Goal: Task Accomplishment & Management: Manage account settings

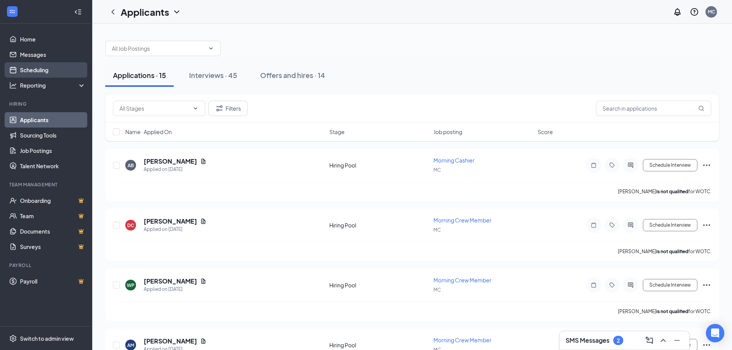
click at [42, 67] on link "Scheduling" at bounding box center [53, 69] width 66 height 15
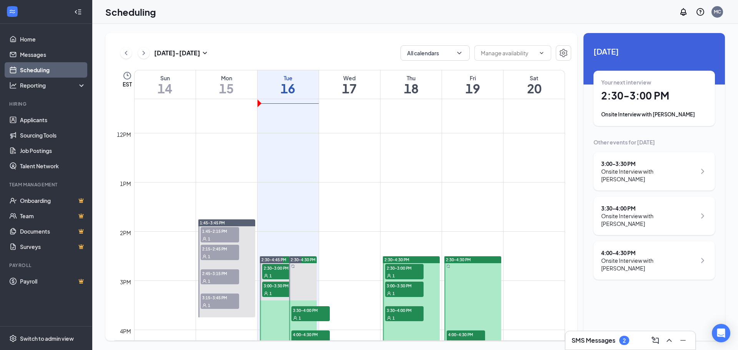
scroll to position [685, 0]
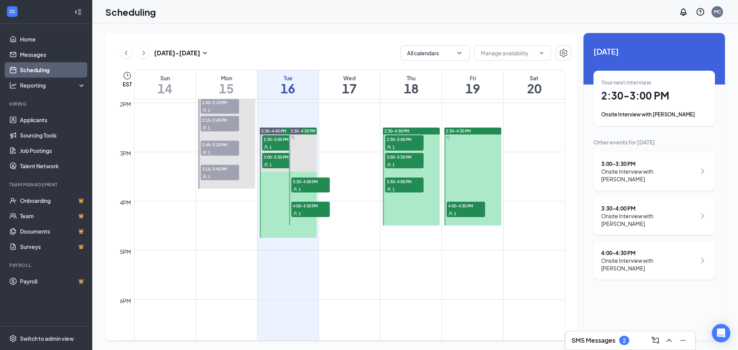
click at [704, 256] on icon "ChevronRight" at bounding box center [702, 260] width 9 height 9
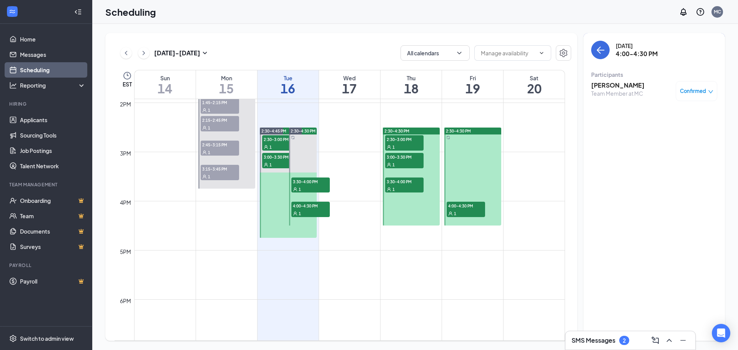
click at [713, 93] on icon "down" at bounding box center [710, 91] width 5 height 5
click at [675, 41] on div "[DATE] 4:00-4:30 PM" at bounding box center [654, 50] width 126 height 18
drag, startPoint x: 661, startPoint y: 54, endPoint x: 624, endPoint y: 51, distance: 37.4
click at [625, 51] on div "[DATE] 4:00-4:30 PM" at bounding box center [654, 50] width 126 height 18
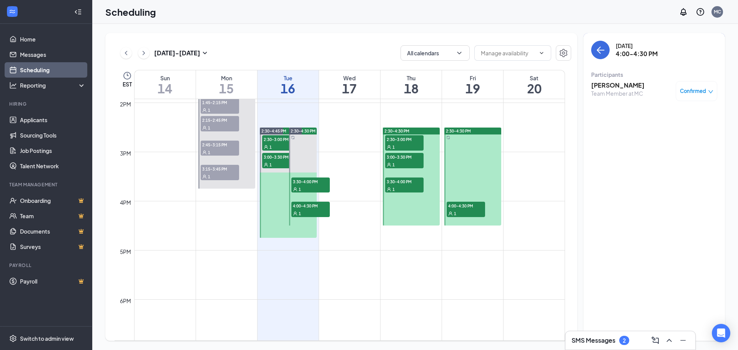
click at [622, 45] on div "[DATE]" at bounding box center [637, 46] width 42 height 8
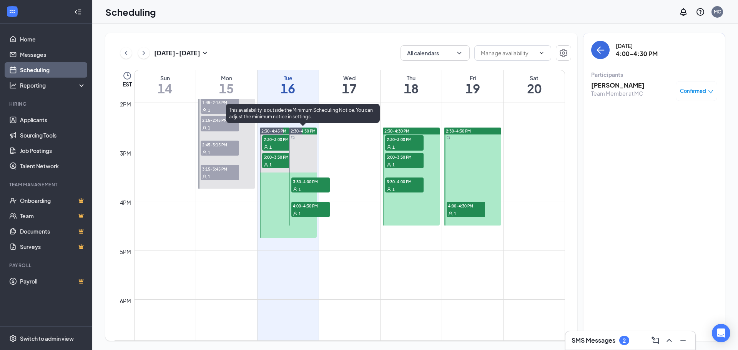
click at [293, 130] on span "2:30-4:30 PM" at bounding box center [303, 130] width 25 height 5
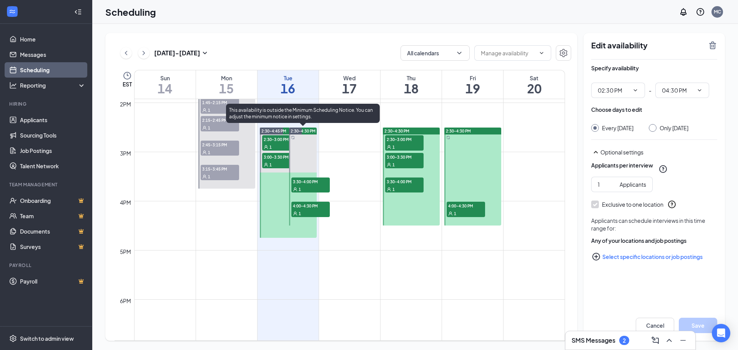
type input "02:30 PM"
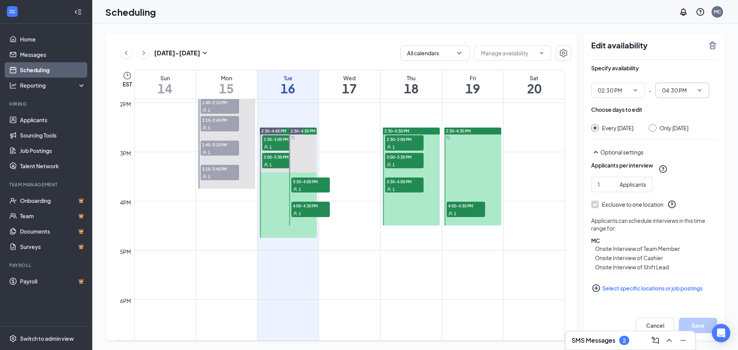
click at [700, 92] on icon "ChevronDown" at bounding box center [699, 90] width 6 height 6
click at [702, 90] on icon "ChevronDown" at bounding box center [699, 90] width 6 height 6
click at [693, 90] on span "04:30 PM" at bounding box center [682, 90] width 54 height 15
click at [676, 90] on input "04:30 PM" at bounding box center [678, 90] width 32 height 8
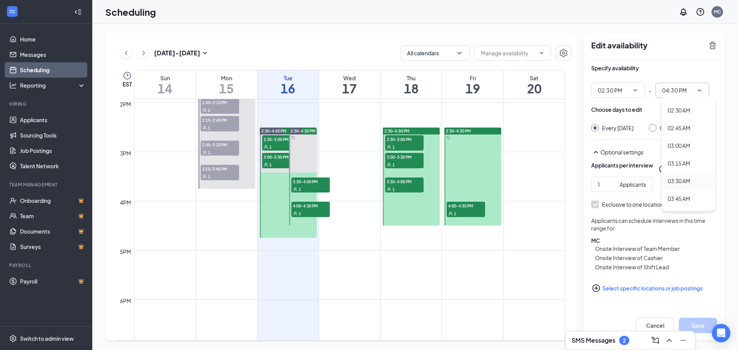
click at [681, 183] on div "03:30 AM" at bounding box center [679, 181] width 23 height 8
click at [699, 322] on button "Save" at bounding box center [698, 325] width 38 height 15
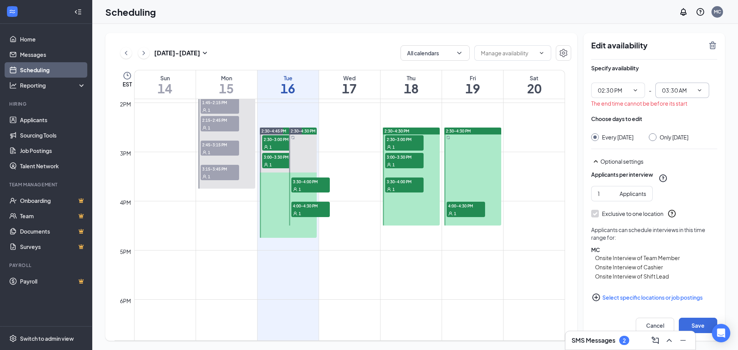
click at [700, 90] on icon "ChevronDown" at bounding box center [699, 90] width 3 height 2
click at [682, 88] on input "03:30 AM" at bounding box center [678, 90] width 32 height 8
click at [684, 183] on div "03:30 PM" at bounding box center [679, 184] width 23 height 8
type input "03:30 PM"
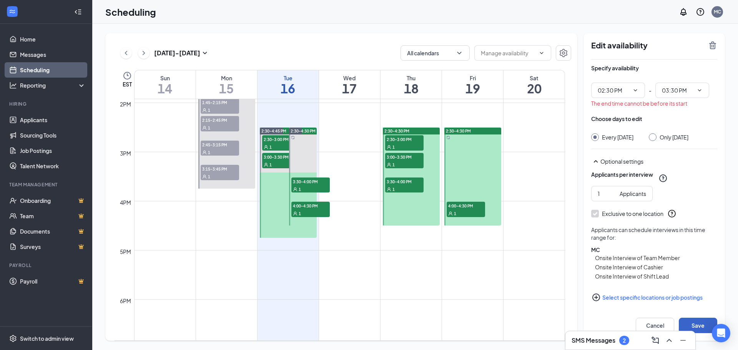
click at [693, 326] on button "Save" at bounding box center [698, 325] width 38 height 15
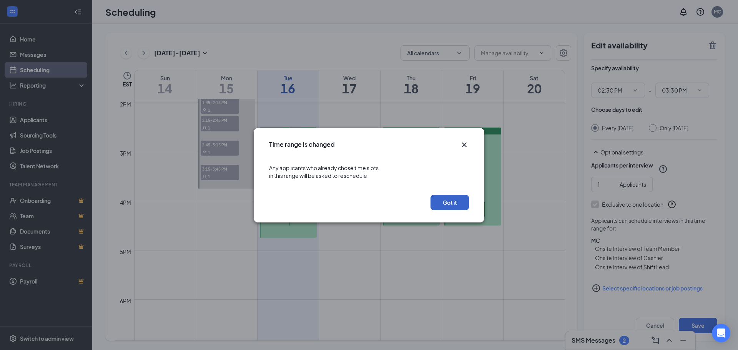
click at [459, 204] on button "Got it" at bounding box center [449, 202] width 38 height 15
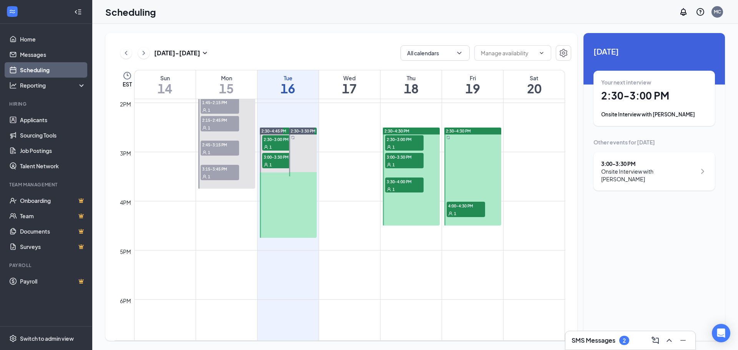
click at [422, 131] on div "2:30-4:30 PM" at bounding box center [411, 131] width 57 height 7
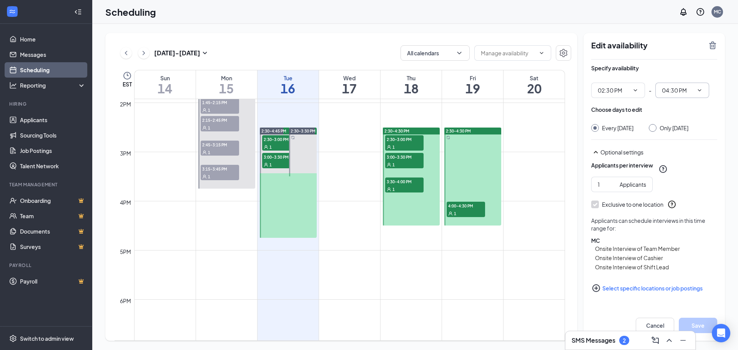
click at [701, 91] on icon "ChevronDown" at bounding box center [699, 90] width 6 height 6
click at [701, 92] on icon "ChevronDown" at bounding box center [699, 90] width 6 height 6
click at [688, 90] on input "04:30 PM" at bounding box center [678, 90] width 32 height 8
